Goal: Task Accomplishment & Management: Manage account settings

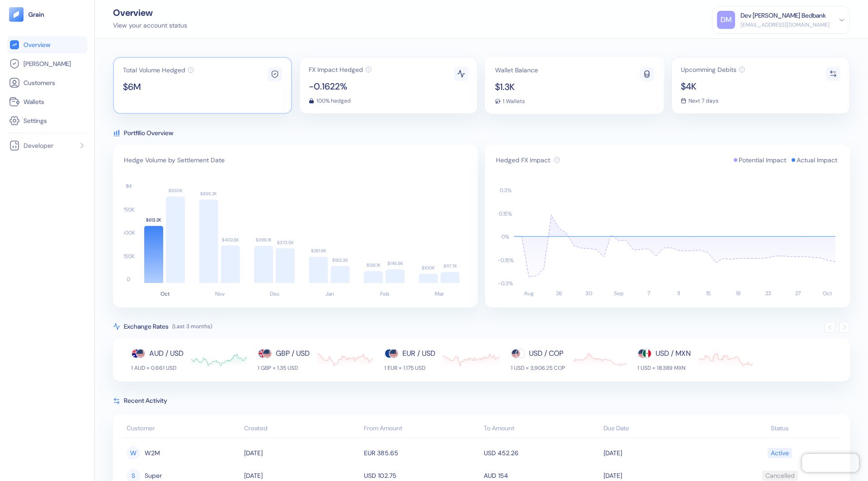
click at [134, 82] on span "$6M" at bounding box center [158, 86] width 71 height 9
click at [843, 17] on icon at bounding box center [842, 20] width 6 height 6
click at [748, 43] on div "Sign Out" at bounding box center [741, 44] width 25 height 9
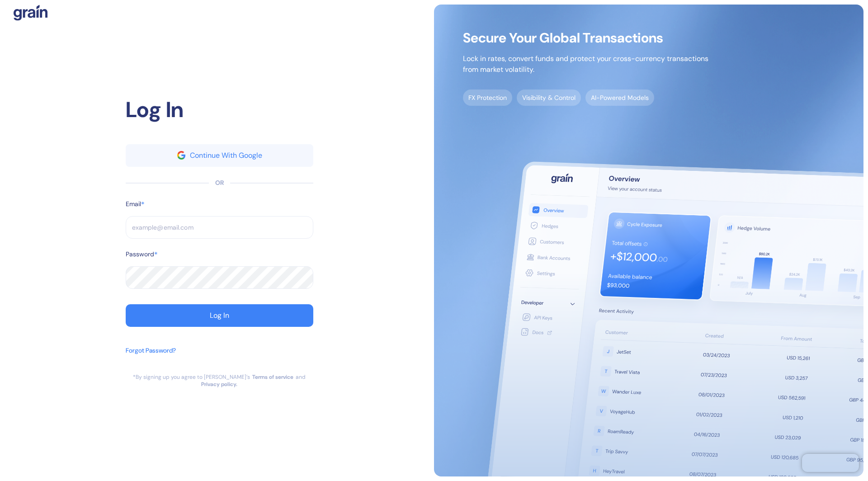
type input "[EMAIL_ADDRESS][DOMAIN_NAME]"
